Goal: Navigation & Orientation: Find specific page/section

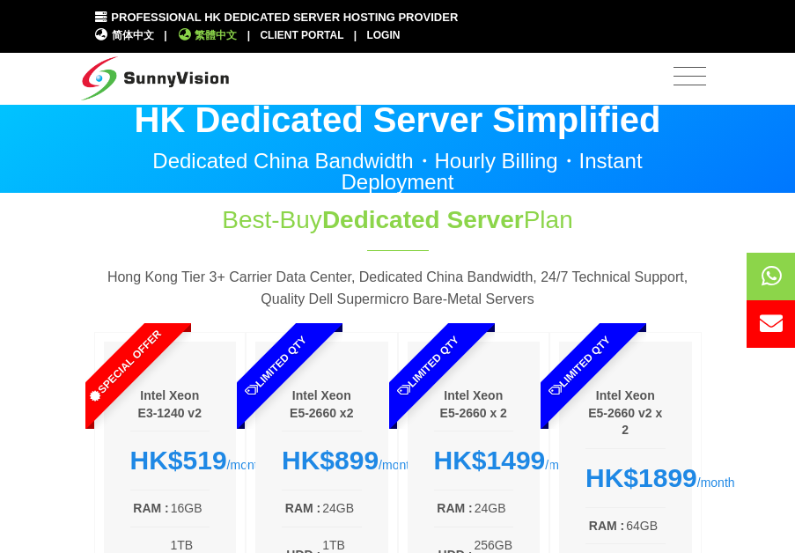
click at [188, 36] on icon at bounding box center [185, 34] width 16 height 12
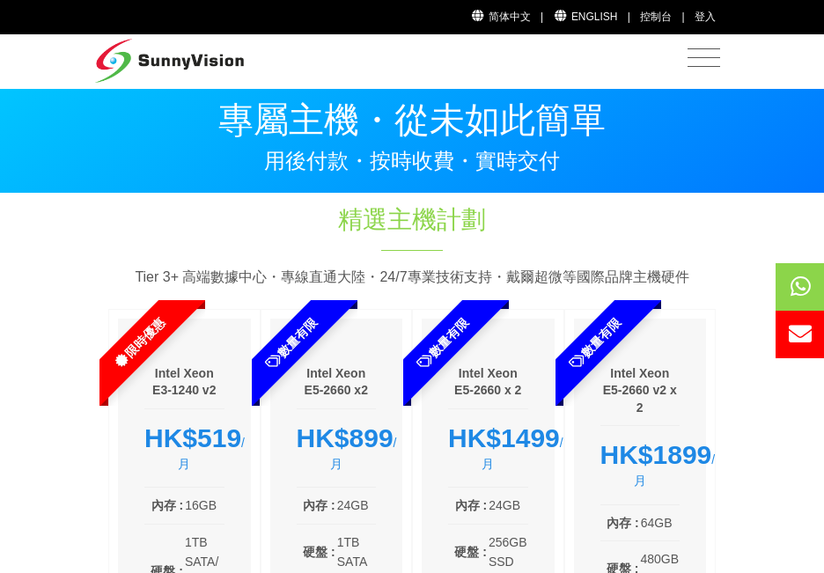
scroll to position [12, 0]
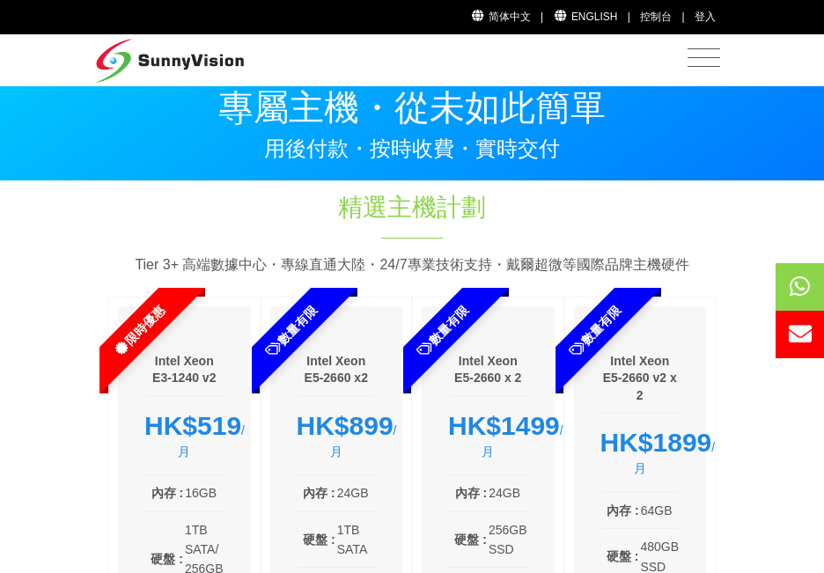
drag, startPoint x: 823, startPoint y: 100, endPoint x: 831, endPoint y: 91, distance: 12.5
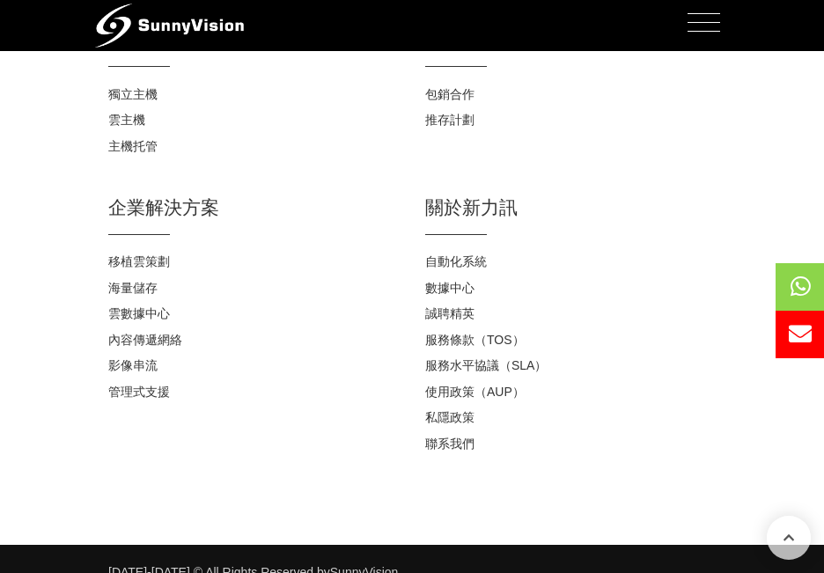
scroll to position [2924, 0]
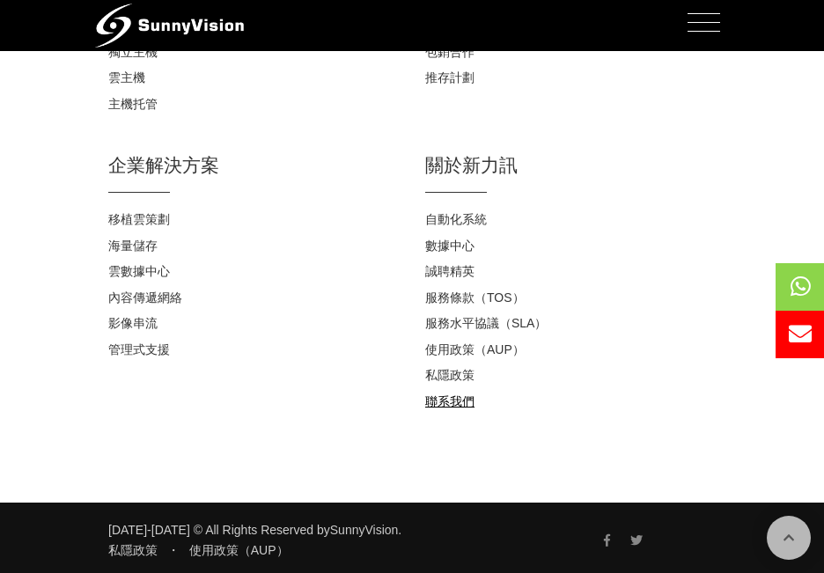
click at [465, 405] on link "聯系我們" at bounding box center [449, 401] width 49 height 14
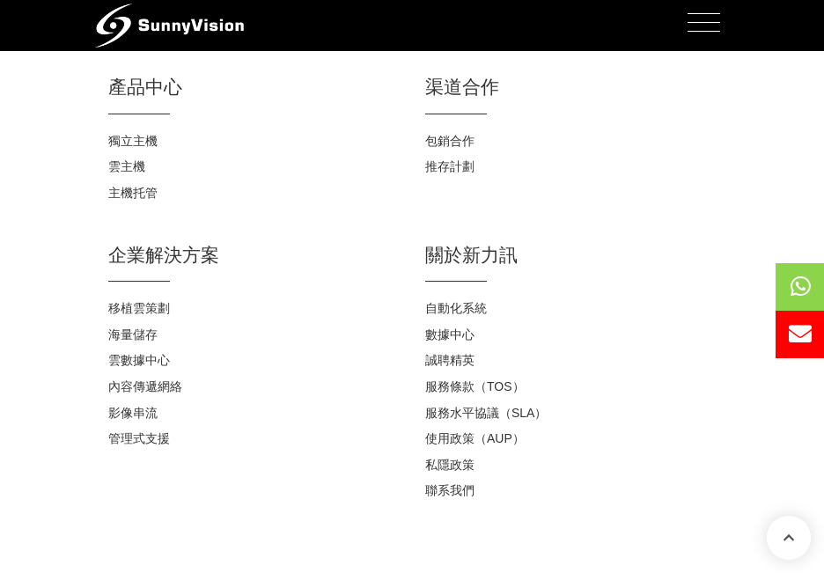
scroll to position [1832, 0]
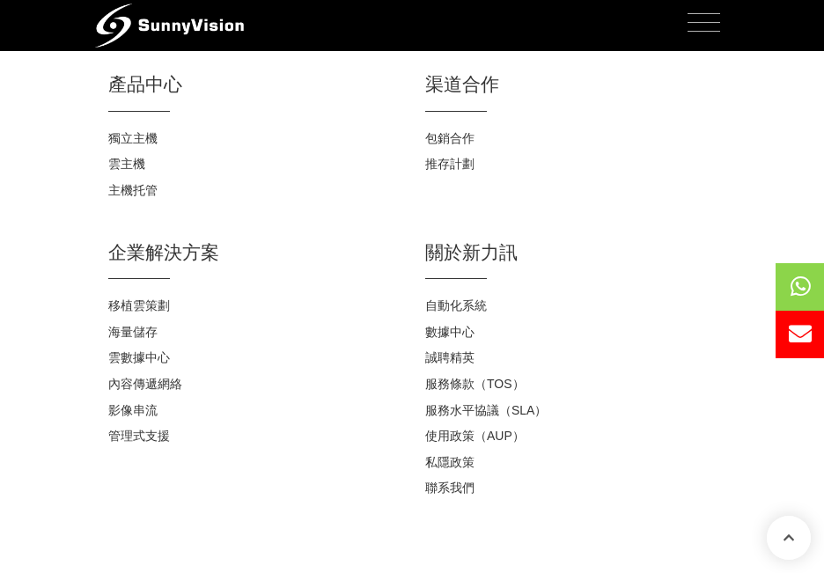
click at [698, 16] on span "Toggle navigation" at bounding box center [704, 22] width 33 height 22
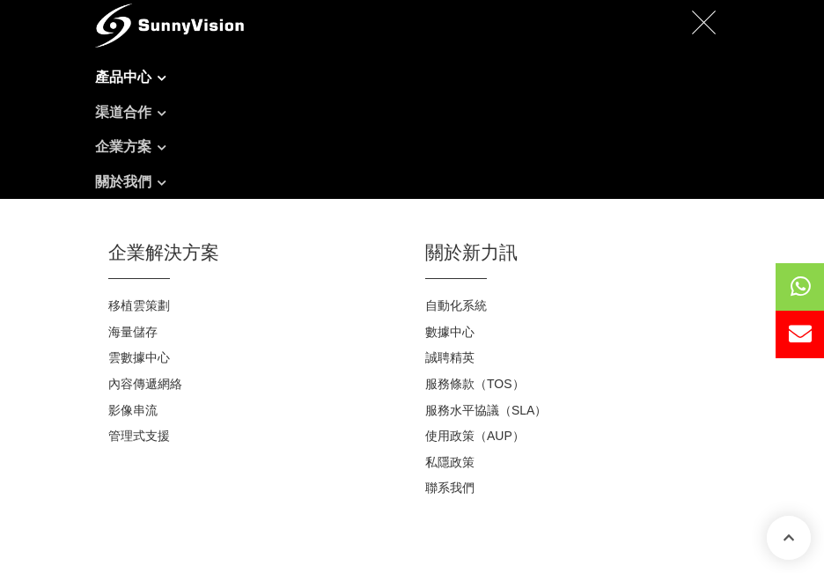
click at [137, 75] on link "產品中心" at bounding box center [412, 77] width 634 height 35
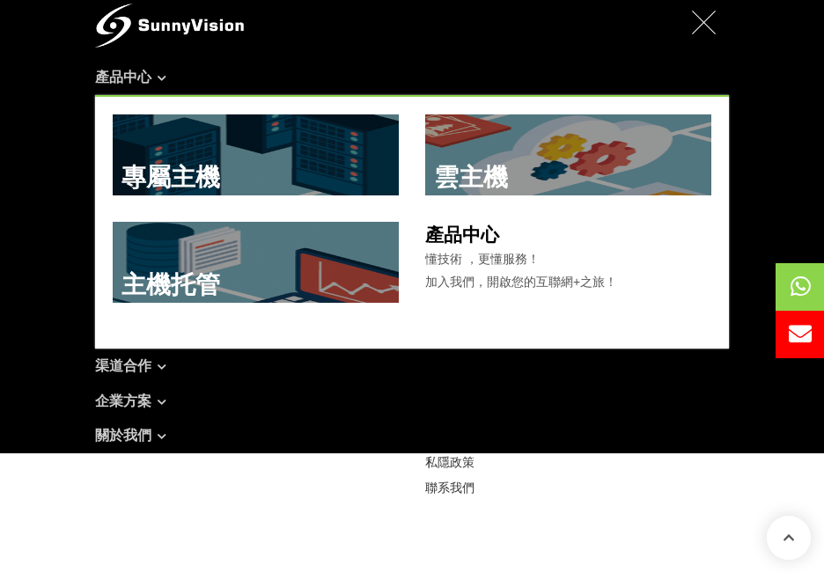
drag, startPoint x: 0, startPoint y: 355, endPoint x: 48, endPoint y: 326, distance: 56.5
click at [1, 355] on nav "產品中心 專屬主機 雲主機 主機托管" at bounding box center [412, 226] width 824 height 454
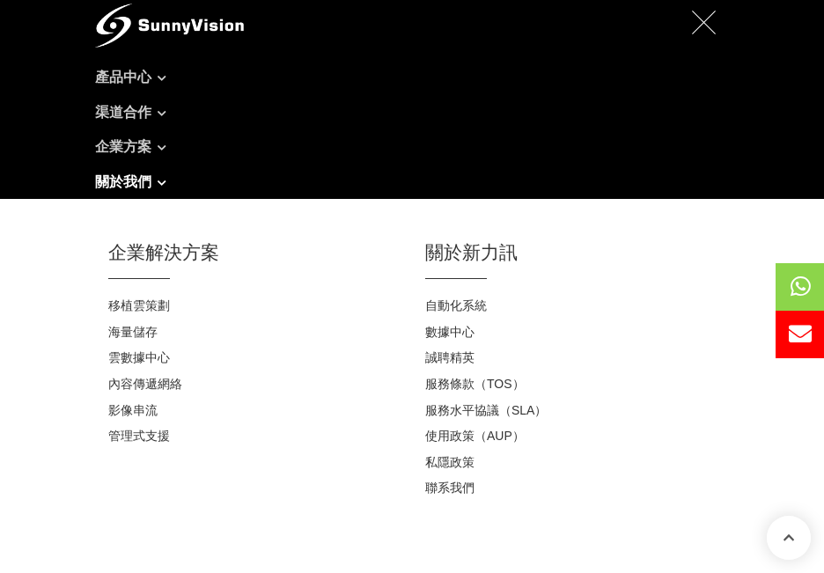
click at [140, 185] on link "關於我們" at bounding box center [412, 182] width 634 height 35
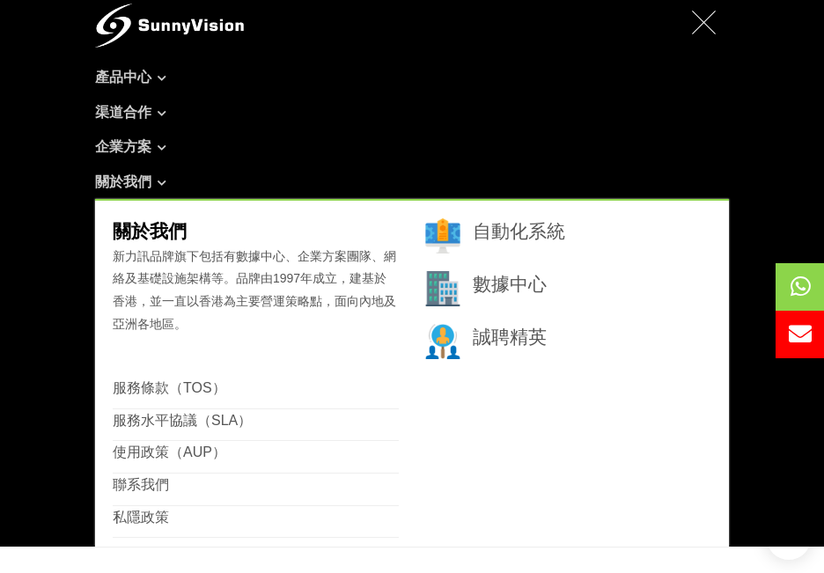
click at [180, 262] on span "新力訊品牌旗下包括有數據中心、企業方案團隊、網絡及基礎設施架構等。品牌由1997年成立，建基於香港，並一直以香港為主要營運策略點，面向內地及亞洲各地區。" at bounding box center [255, 290] width 284 height 82
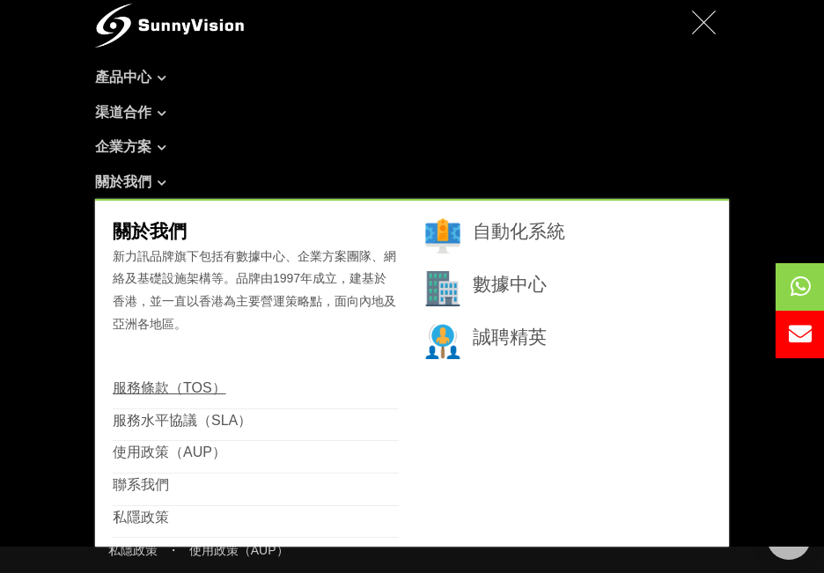
click at [151, 381] on link "服務條款（TOS）" at bounding box center [170, 387] width 114 height 15
click at [716, 21] on span "Toggle navigation" at bounding box center [704, 22] width 33 height 22
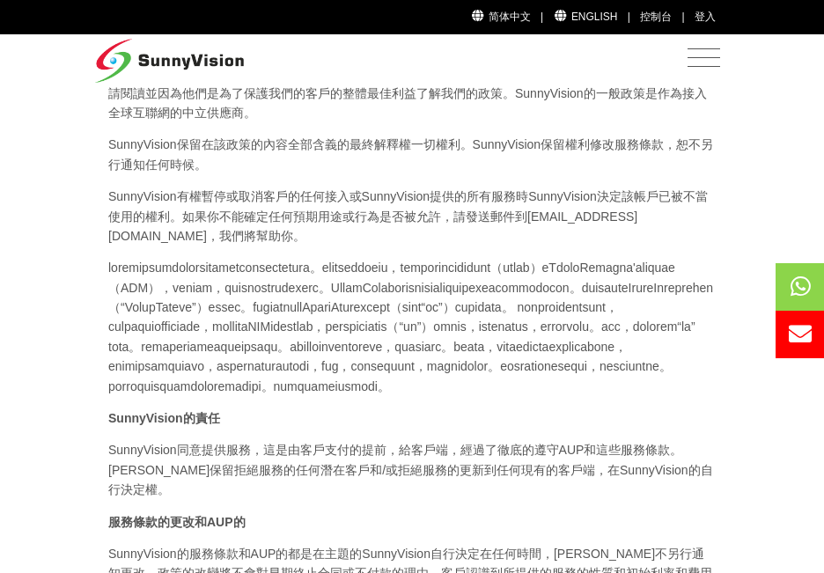
scroll to position [201, 0]
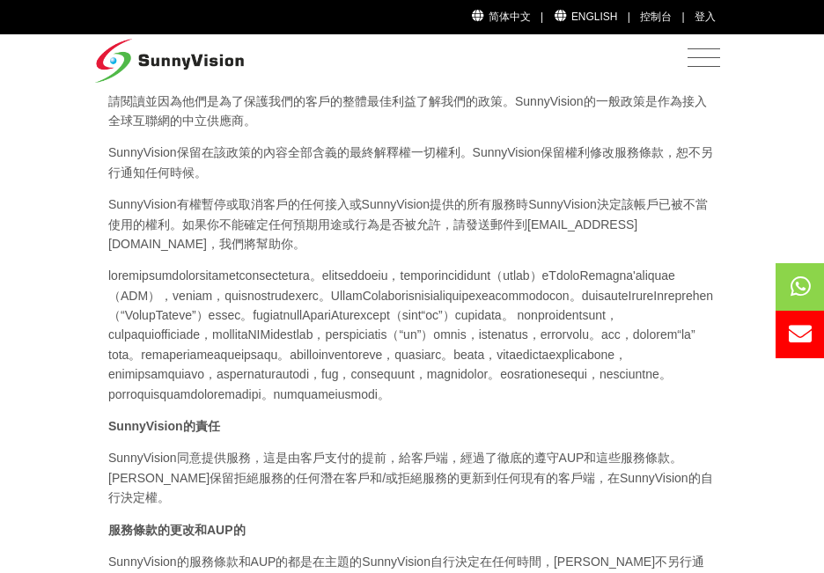
drag, startPoint x: 819, startPoint y: 66, endPoint x: 834, endPoint y: 61, distance: 15.9
click at [819, 66] on nav "產品中心 專屬主機 雲主機 主機托管" at bounding box center [412, 60] width 824 height 52
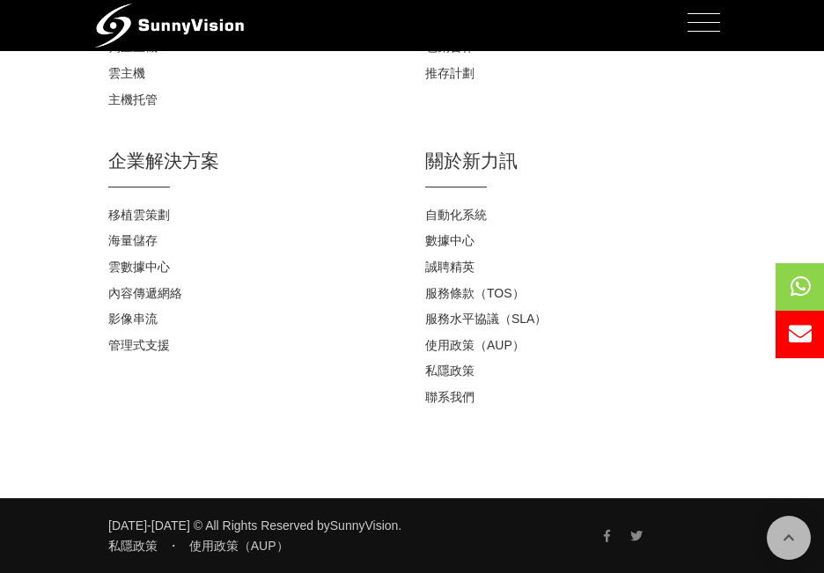
scroll to position [5829, 0]
click at [130, 54] on link "獨立主機" at bounding box center [132, 47] width 49 height 14
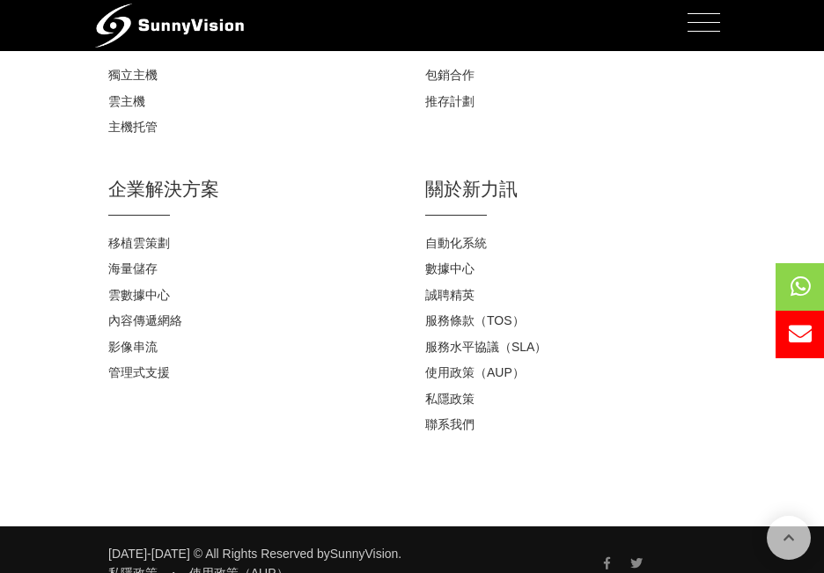
scroll to position [2705, 0]
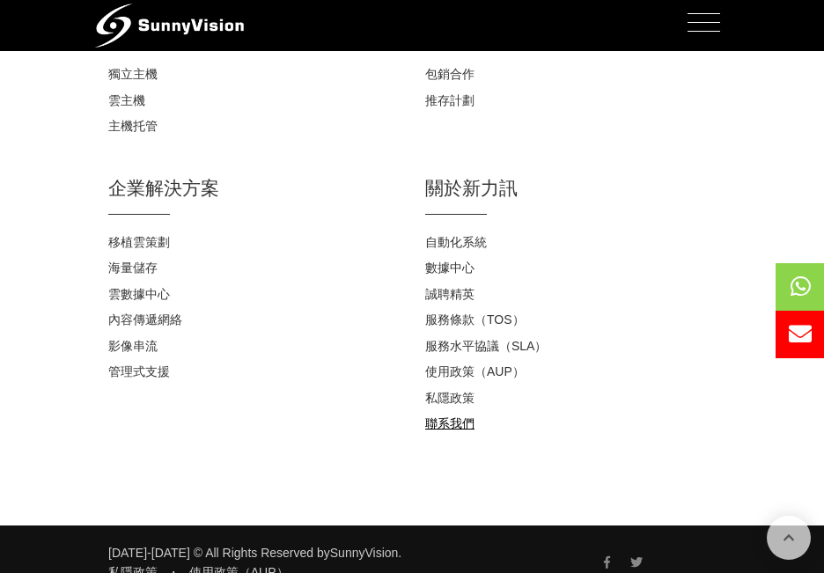
click at [464, 416] on link "聯系我們" at bounding box center [449, 423] width 49 height 14
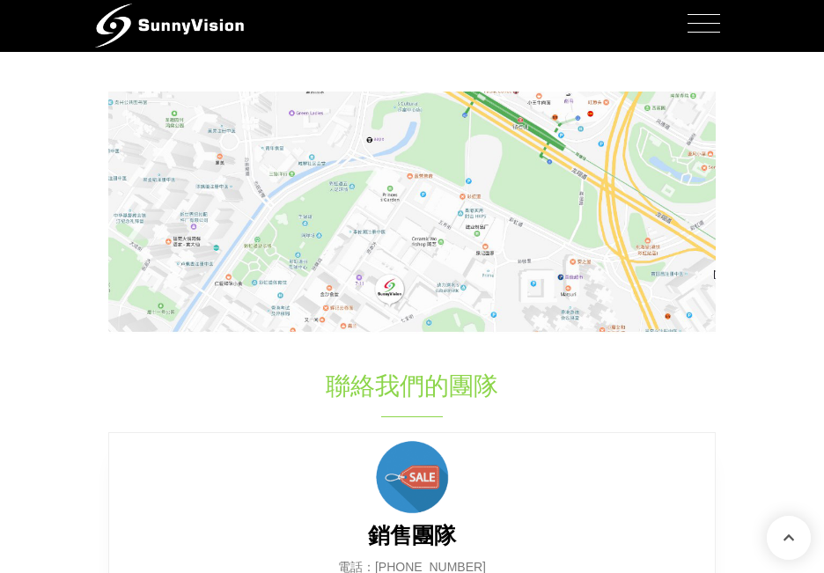
scroll to position [343, 0]
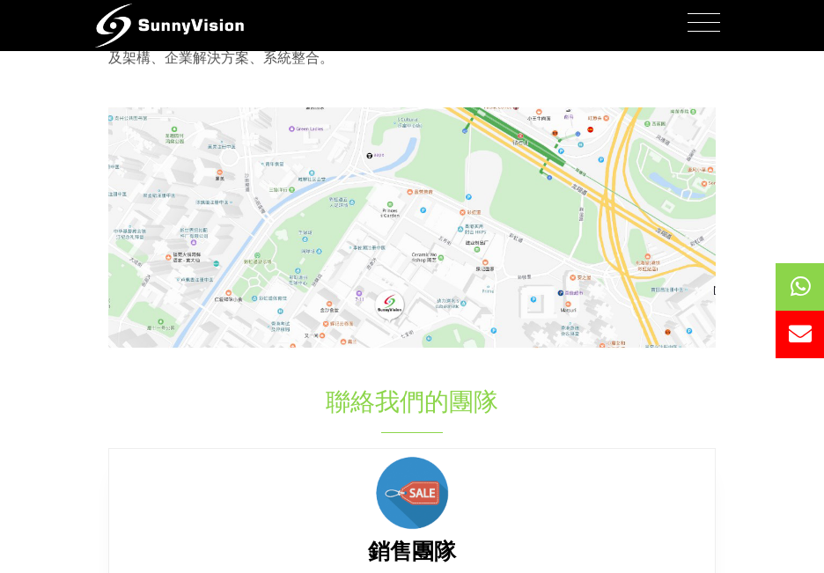
click at [394, 304] on img at bounding box center [412, 228] width 608 height 242
click at [394, 308] on img at bounding box center [412, 228] width 608 height 242
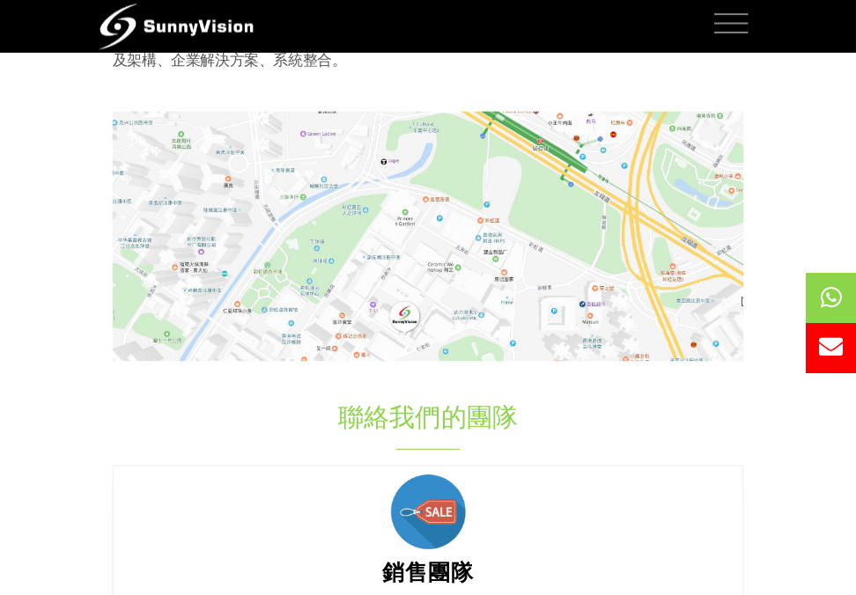
scroll to position [330, 0]
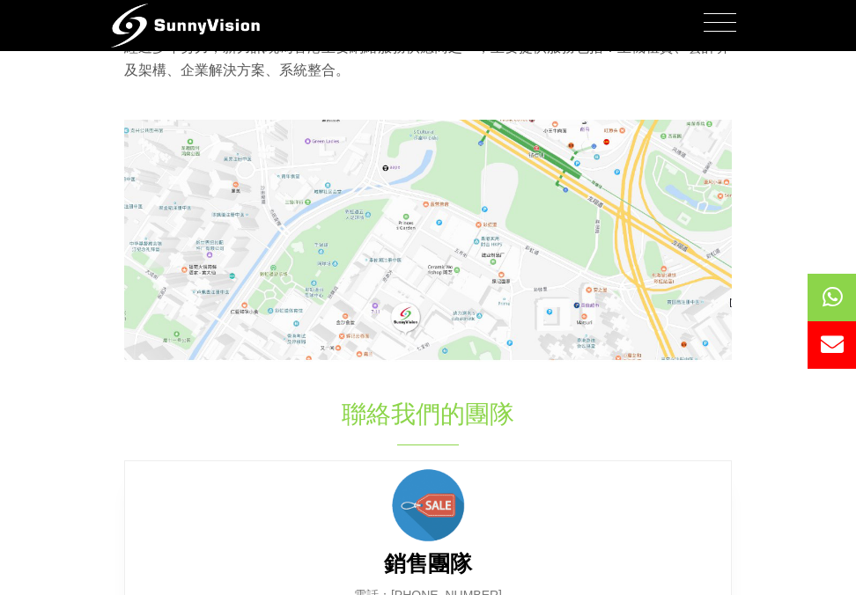
click at [414, 308] on img at bounding box center [428, 241] width 608 height 242
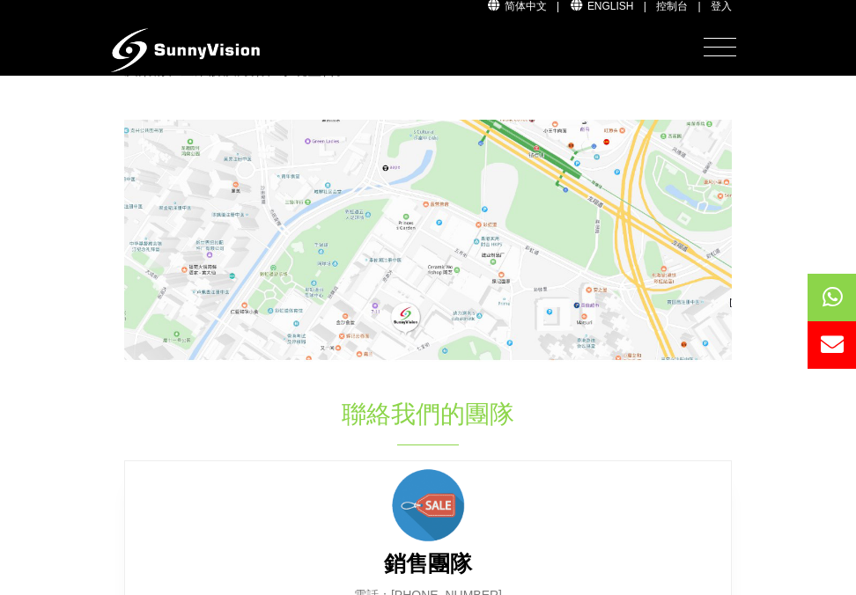
drag, startPoint x: 409, startPoint y: 312, endPoint x: 394, endPoint y: 313, distance: 15.9
click at [409, 313] on img at bounding box center [428, 241] width 608 height 242
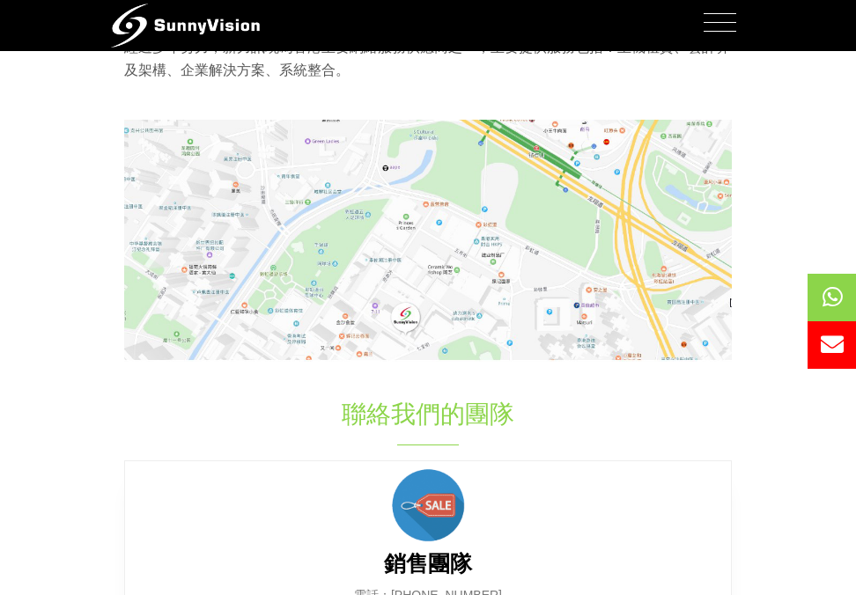
click at [402, 315] on img at bounding box center [428, 241] width 608 height 242
click at [404, 321] on img at bounding box center [428, 241] width 608 height 242
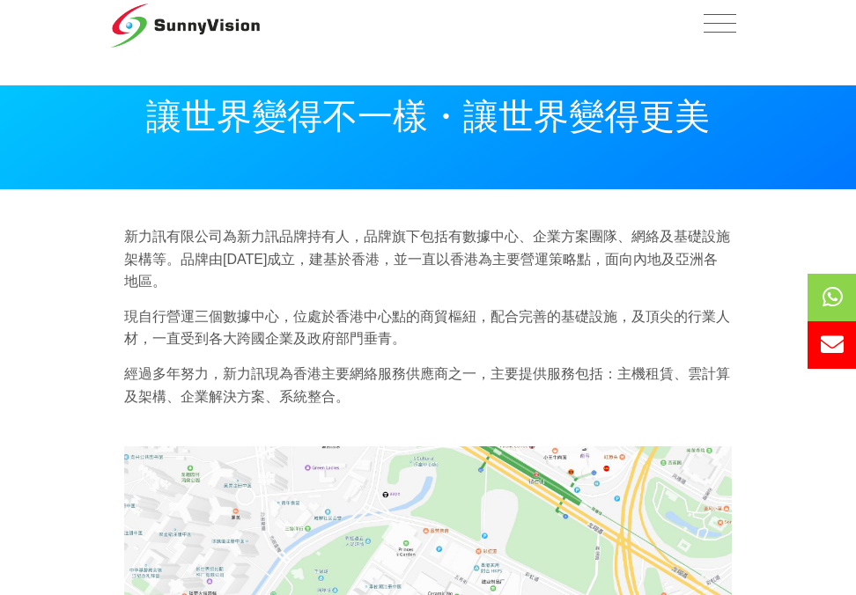
scroll to position [0, 0]
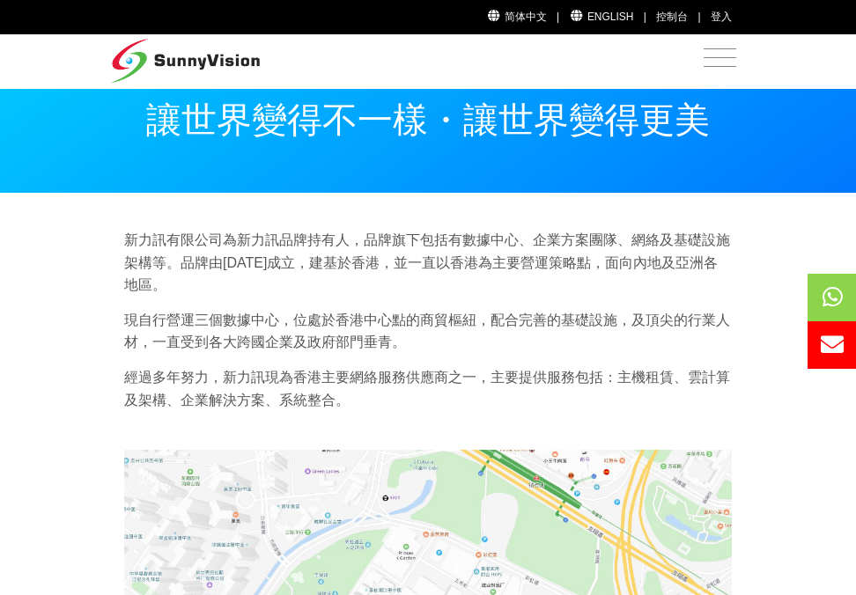
click at [729, 58] on span "Toggle navigation" at bounding box center [720, 57] width 33 height 22
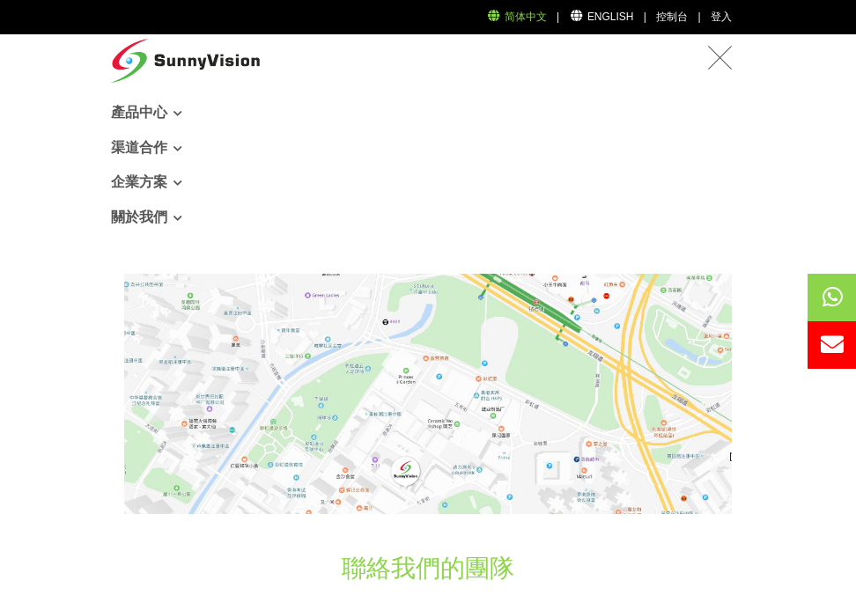
scroll to position [178, 0]
